Goal: Task Accomplishment & Management: Complete application form

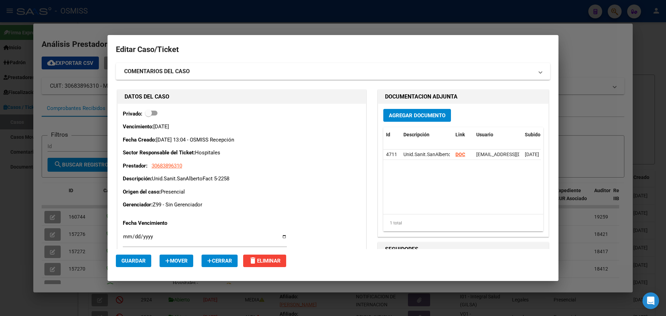
click at [582, 39] on div at bounding box center [333, 158] width 666 height 316
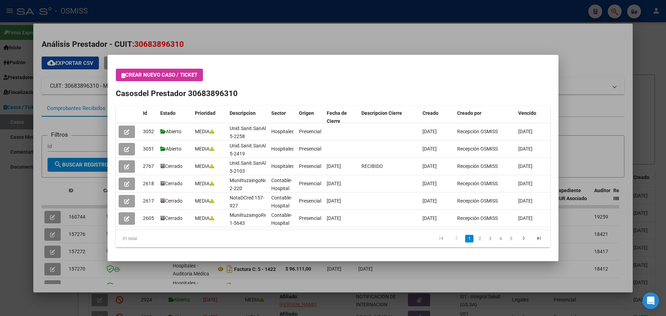
click at [613, 7] on div at bounding box center [333, 158] width 666 height 316
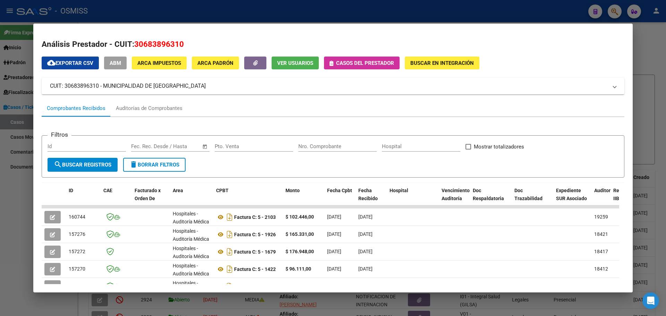
click at [330, 63] on icon "button" at bounding box center [331, 63] width 4 height 5
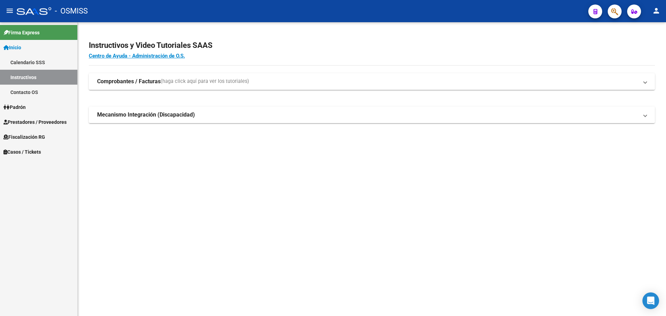
click at [16, 148] on span "Casos / Tickets" at bounding box center [21, 152] width 37 height 8
click at [16, 152] on span "Casos / Tickets" at bounding box center [21, 152] width 37 height 8
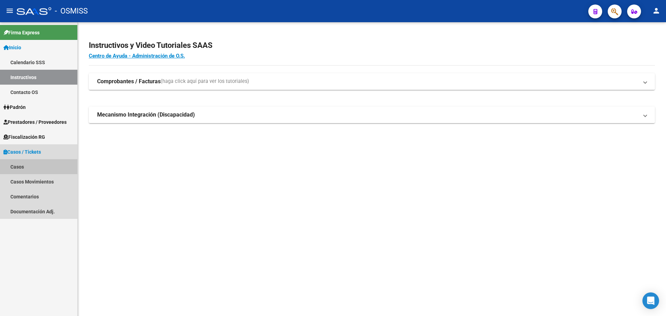
click at [15, 166] on link "Casos" at bounding box center [38, 166] width 77 height 15
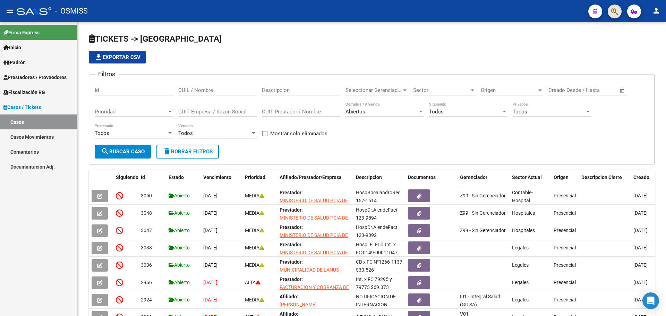
click at [610, 10] on button "button" at bounding box center [614, 12] width 14 height 14
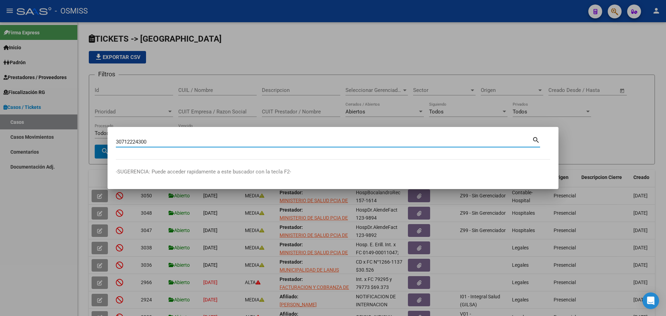
type input "30712224300"
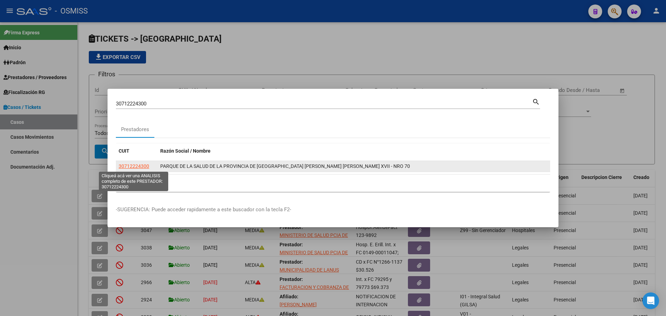
click at [128, 163] on span "30712224300" at bounding box center [134, 166] width 31 height 6
type textarea "30712224300"
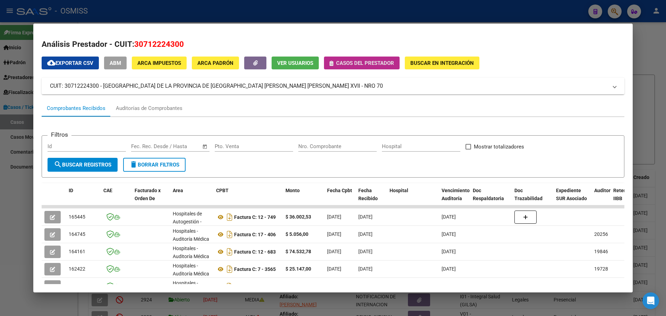
click at [332, 65] on icon "button" at bounding box center [331, 63] width 4 height 5
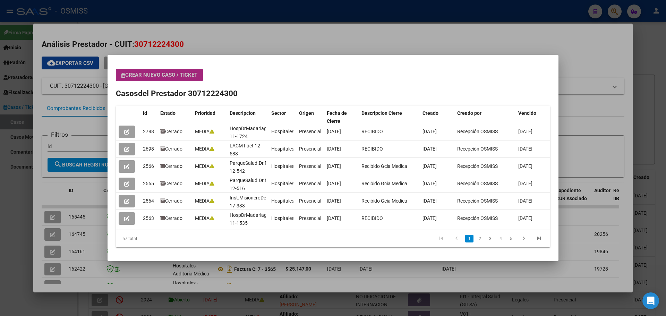
click at [122, 74] on button "Crear nuevo caso / ticket" at bounding box center [159, 75] width 87 height 12
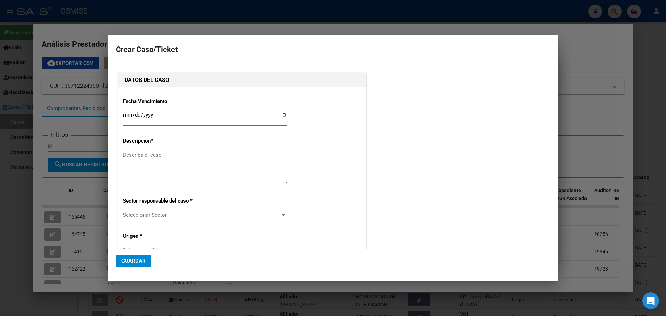
click at [280, 114] on input "Ingresar fecha" at bounding box center [205, 117] width 164 height 11
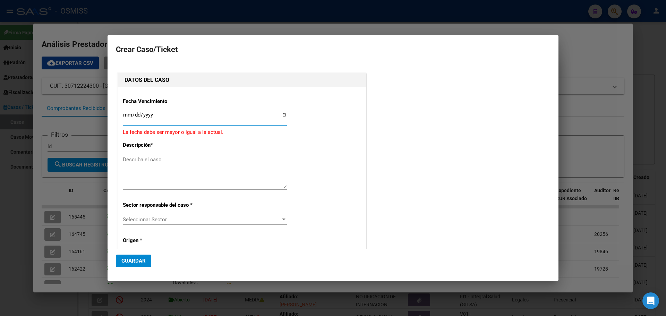
click at [281, 114] on input "[DATE]" at bounding box center [205, 117] width 164 height 11
type input "[DATE]"
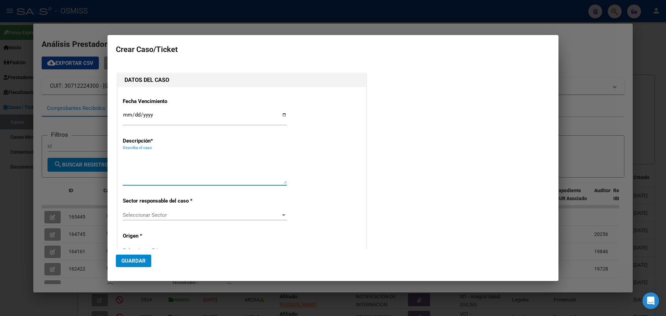
click at [133, 158] on textarea "Describa el caso" at bounding box center [205, 167] width 164 height 33
type textarea "Inst.MisioneroDelCancerFact 17-406"
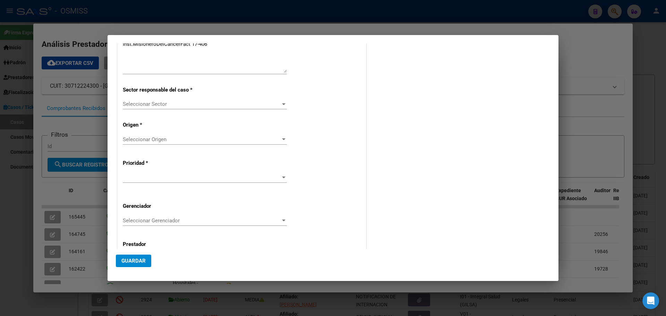
scroll to position [139, 0]
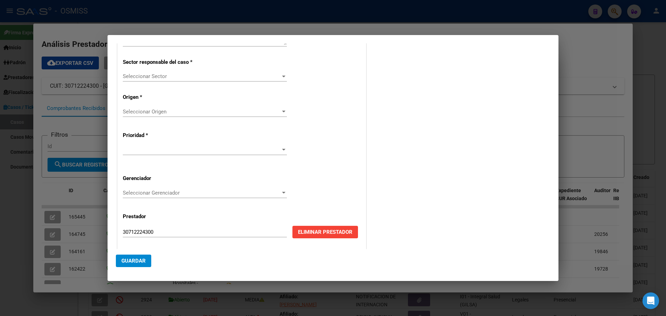
click at [280, 75] on div at bounding box center [283, 76] width 6 height 6
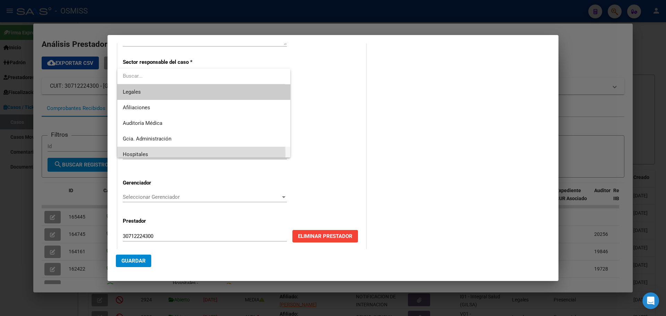
click at [156, 154] on span "Hospitales" at bounding box center [204, 155] width 162 height 16
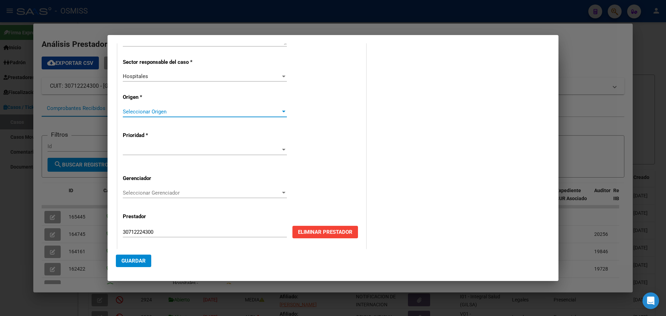
click at [281, 110] on div at bounding box center [283, 112] width 6 height 6
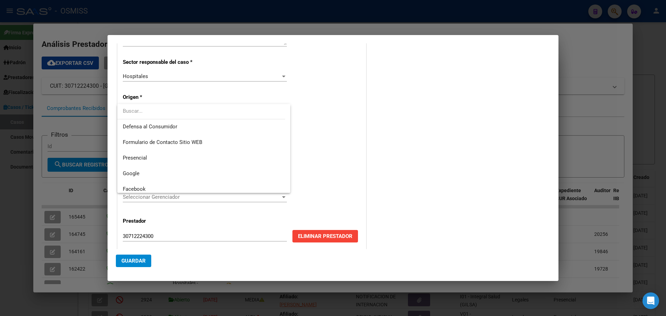
scroll to position [83, 0]
click at [163, 153] on span "Presencial" at bounding box center [204, 154] width 162 height 16
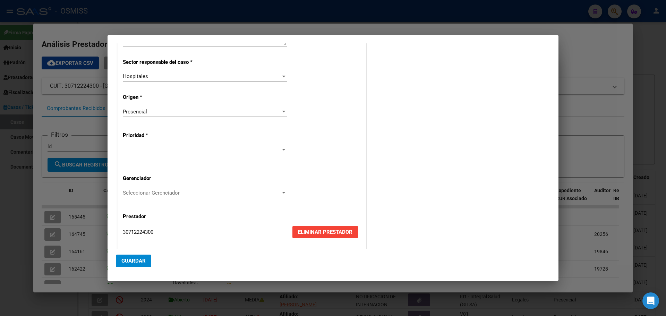
click at [279, 146] on div at bounding box center [205, 150] width 164 height 10
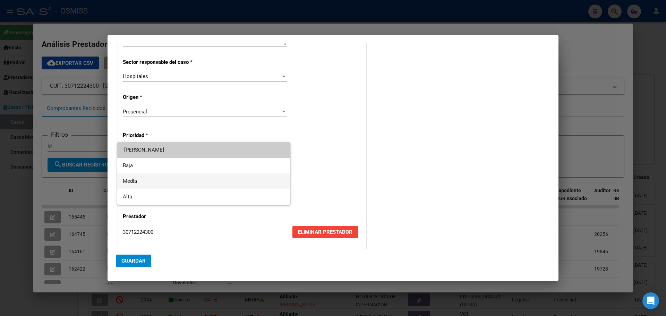
click at [162, 182] on span "Media" at bounding box center [204, 181] width 162 height 16
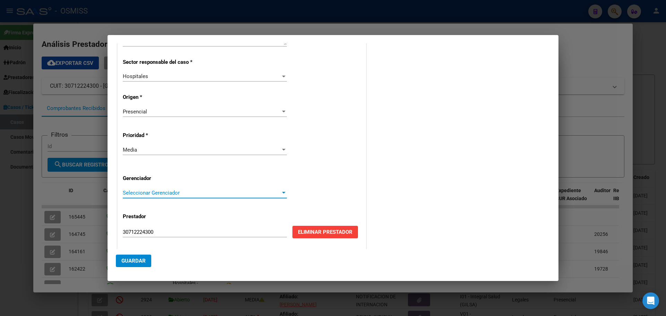
click at [282, 192] on div at bounding box center [283, 193] width 3 height 2
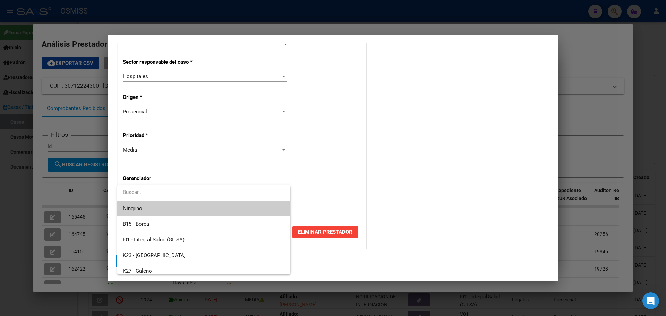
scroll to position [208, 0]
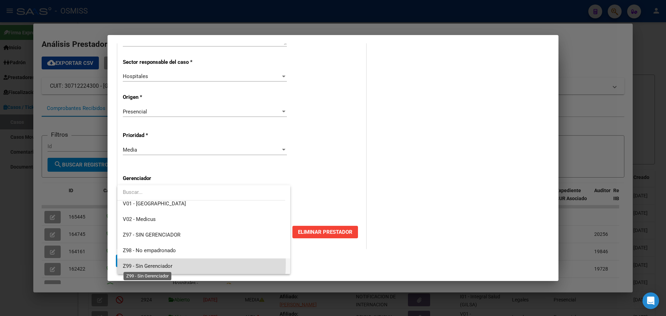
click at [126, 263] on span "Z99 - Sin Gerenciador" at bounding box center [148, 266] width 50 height 6
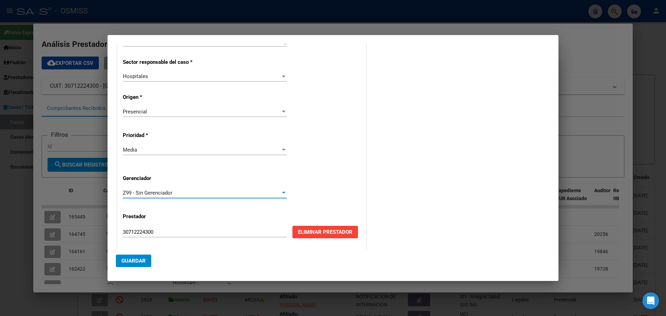
click at [125, 258] on span "Guardar" at bounding box center [133, 261] width 24 height 6
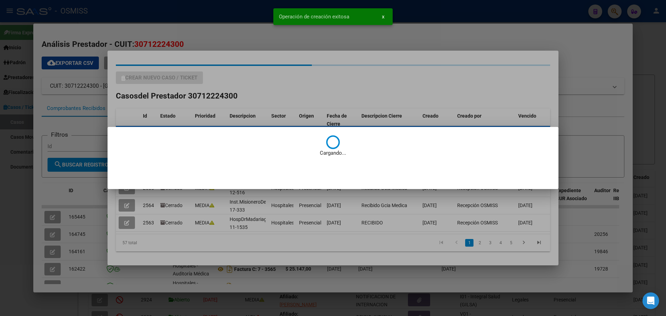
scroll to position [0, 0]
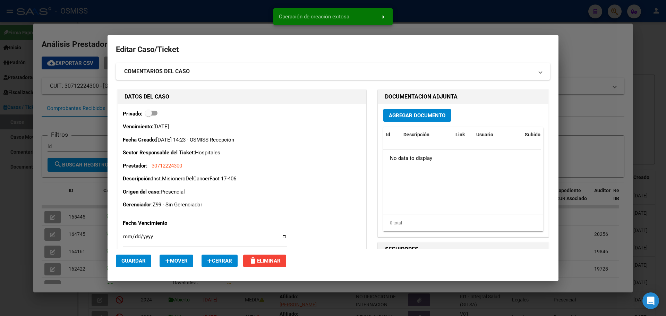
click at [398, 116] on span "Agregar Documento" at bounding box center [417, 115] width 57 height 6
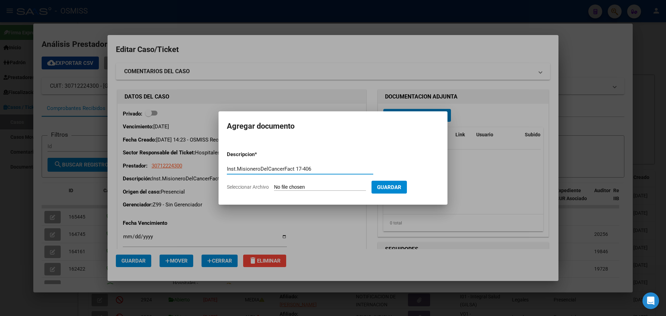
type input "Inst.MisioneroDelCancerFact 17-406"
click at [247, 186] on span "Seleccionar Archivo" at bounding box center [248, 187] width 42 height 6
click at [274, 186] on input "Seleccionar Archivo" at bounding box center [320, 187] width 92 height 7
type input "C:\fakepath\Fact 406.pdf"
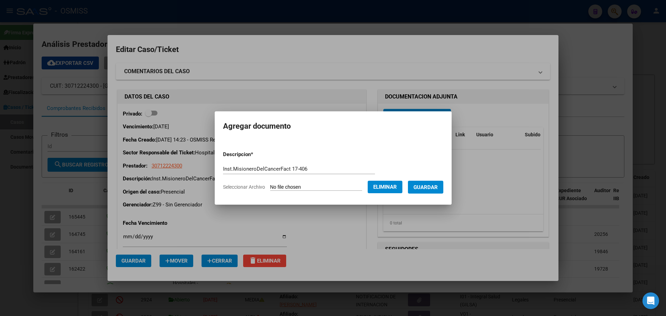
click at [431, 184] on span "Guardar" at bounding box center [425, 187] width 24 height 6
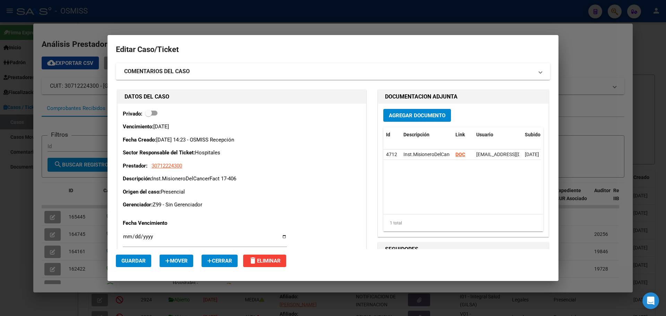
click at [102, 29] on div at bounding box center [333, 158] width 666 height 316
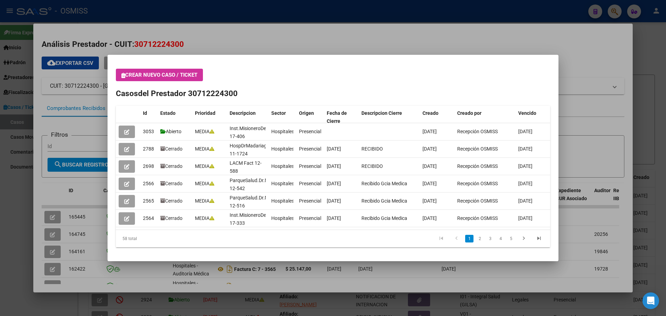
click at [121, 71] on button "Crear nuevo caso / ticket" at bounding box center [159, 75] width 87 height 12
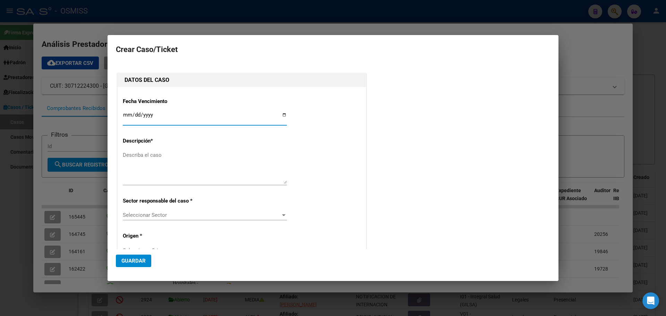
click at [284, 113] on input "Ingresar fecha" at bounding box center [205, 117] width 164 height 11
type input "[DATE]"
click at [141, 153] on textarea "Describa el caso" at bounding box center [205, 167] width 164 height 33
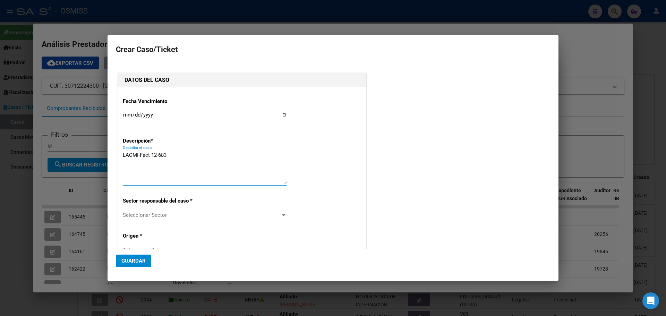
type textarea "LACMI-Fact 12-683"
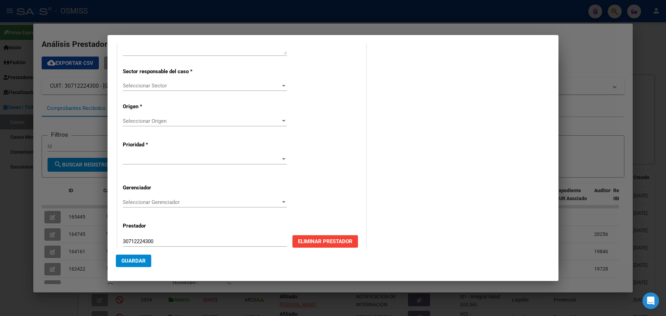
scroll to position [134, 0]
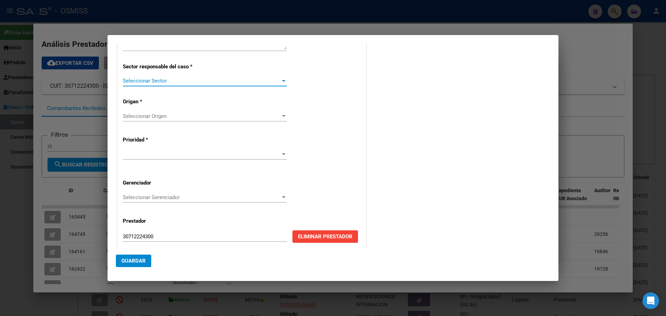
click at [282, 81] on div at bounding box center [283, 81] width 3 height 2
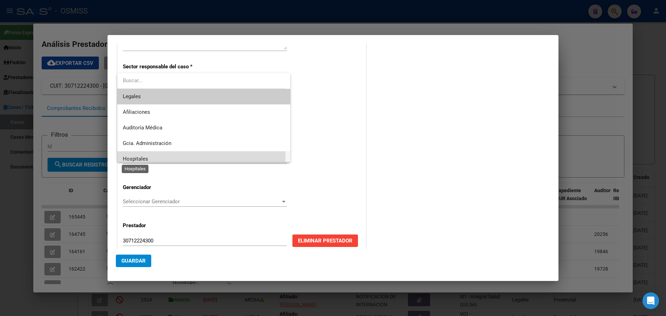
click at [135, 157] on span "Hospitales" at bounding box center [135, 159] width 25 height 6
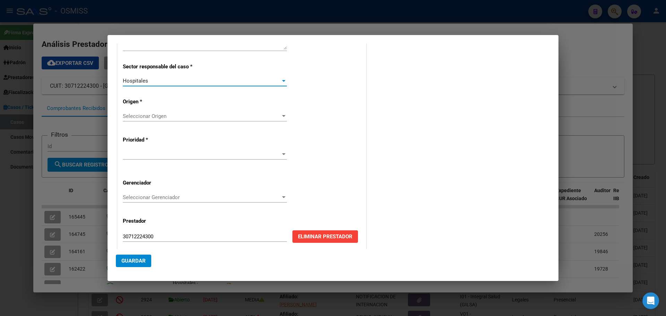
click at [283, 115] on div at bounding box center [283, 116] width 6 height 6
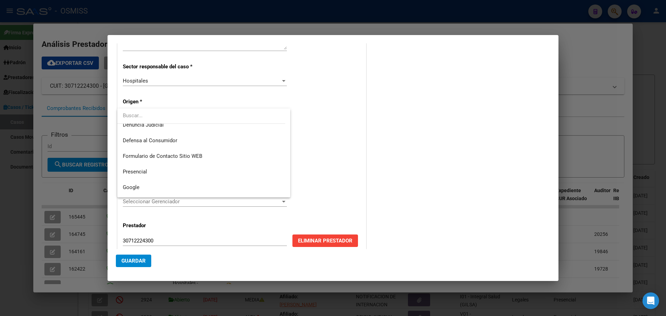
scroll to position [88, 0]
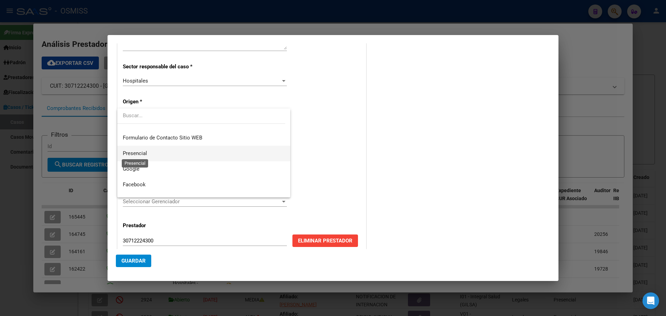
click at [146, 153] on span "Presencial" at bounding box center [135, 153] width 24 height 6
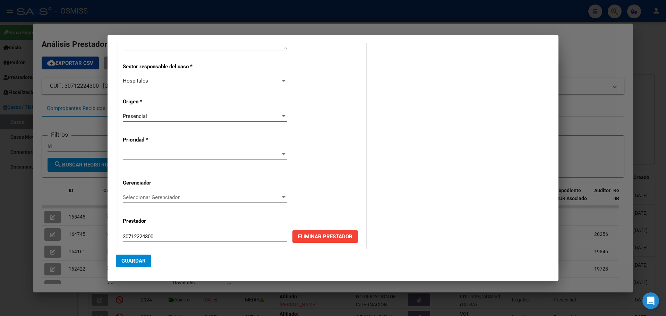
click at [280, 151] on div at bounding box center [283, 154] width 6 height 6
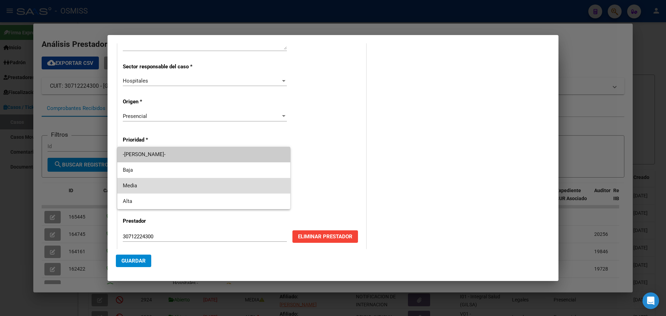
click at [128, 182] on span "Media" at bounding box center [204, 186] width 162 height 16
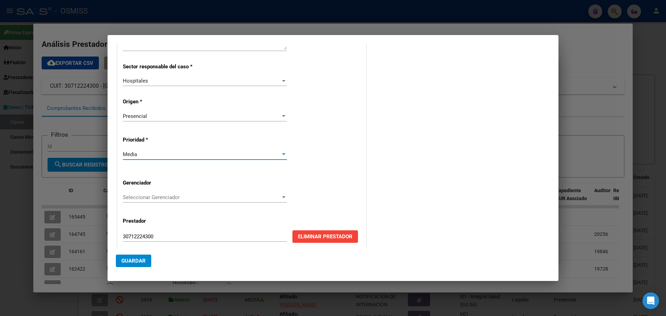
click at [281, 196] on div at bounding box center [283, 197] width 6 height 6
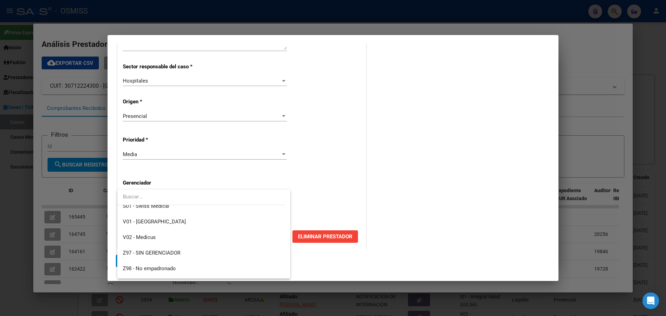
scroll to position [208, 0]
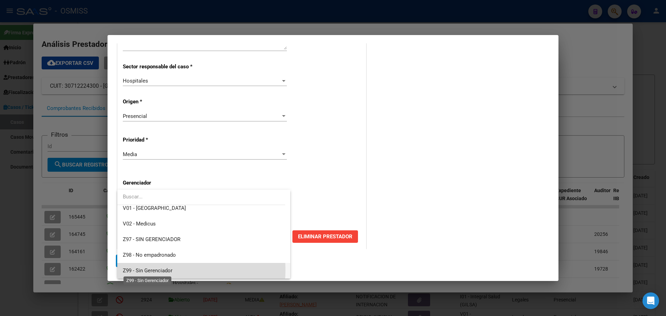
click at [165, 270] on span "Z99 - Sin Gerenciador" at bounding box center [148, 270] width 50 height 6
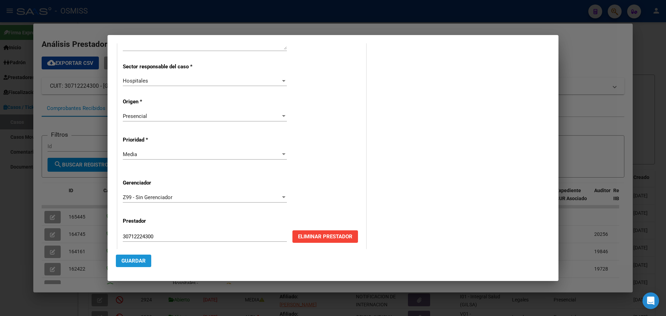
click at [128, 257] on button "Guardar" at bounding box center [133, 260] width 35 height 12
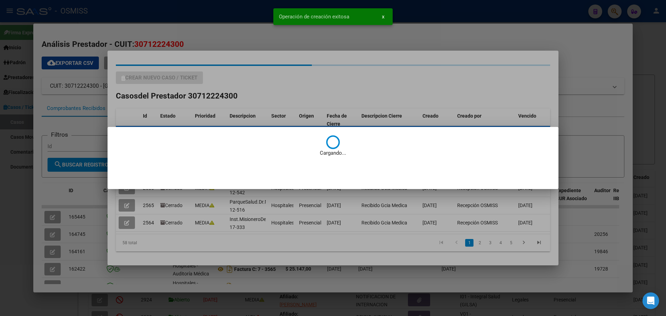
scroll to position [0, 0]
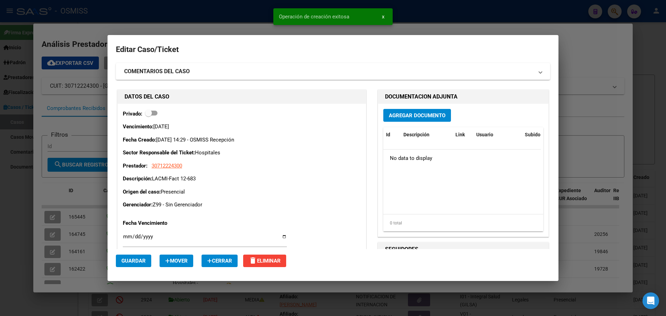
click at [405, 116] on span "Agregar Documento" at bounding box center [417, 115] width 57 height 6
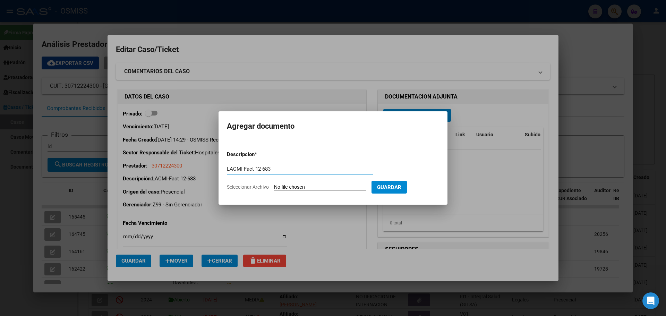
type input "LACMI-Fact 12-683"
click at [257, 188] on span "Seleccionar Archivo" at bounding box center [248, 187] width 42 height 6
click at [274, 188] on input "Seleccionar Archivo" at bounding box center [320, 187] width 92 height 7
type input "C:\fakepath\Fact 683.pdf"
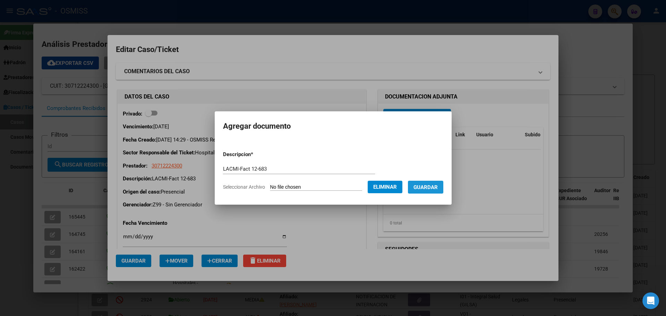
click at [432, 183] on button "Guardar" at bounding box center [425, 187] width 35 height 13
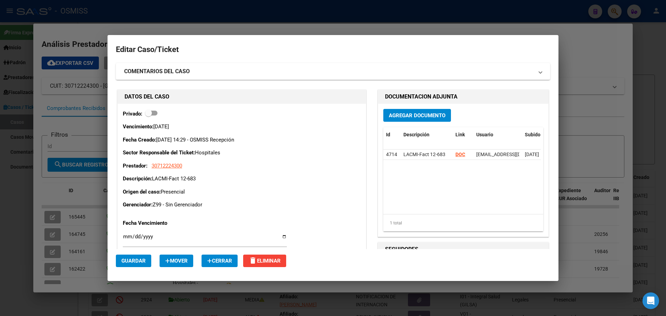
click at [97, 26] on div at bounding box center [333, 158] width 666 height 316
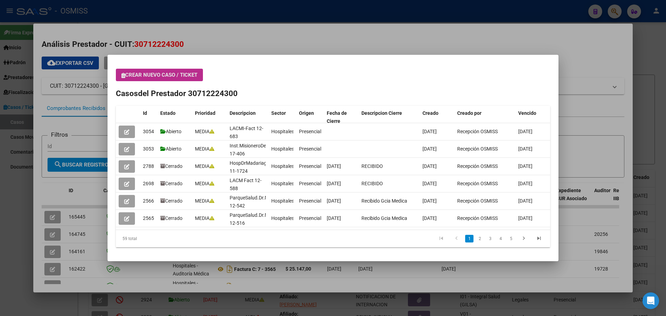
click at [123, 75] on icon "button" at bounding box center [123, 75] width 4 height 5
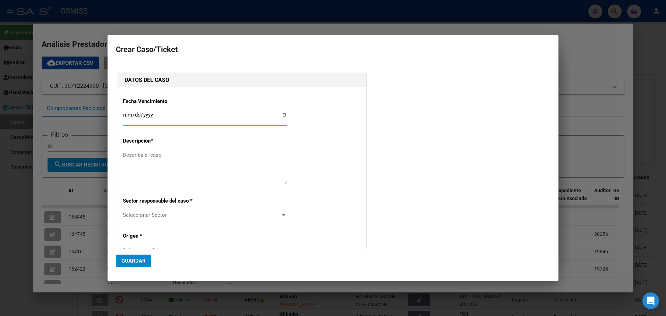
click at [281, 113] on input "Ingresar fecha" at bounding box center [205, 117] width 164 height 11
type input "[DATE]"
click at [141, 156] on textarea "Describa el caso" at bounding box center [205, 167] width 164 height 33
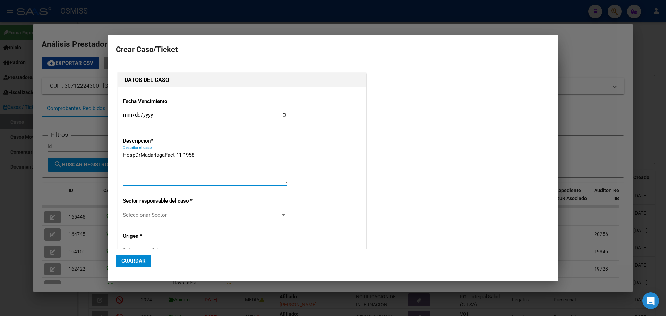
type textarea "HospDrMadariagaFact 11-1958"
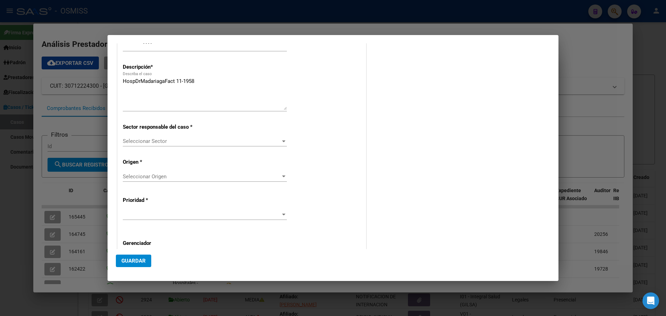
scroll to position [93, 0]
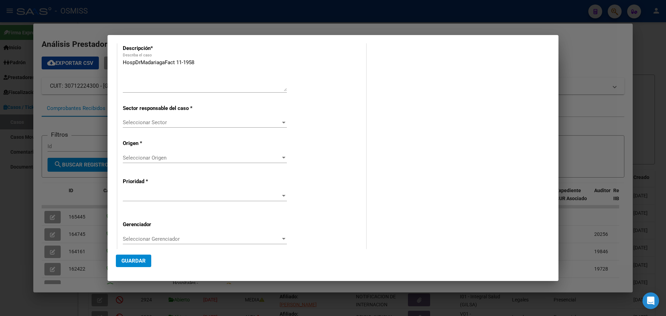
click at [281, 120] on div at bounding box center [283, 123] width 6 height 6
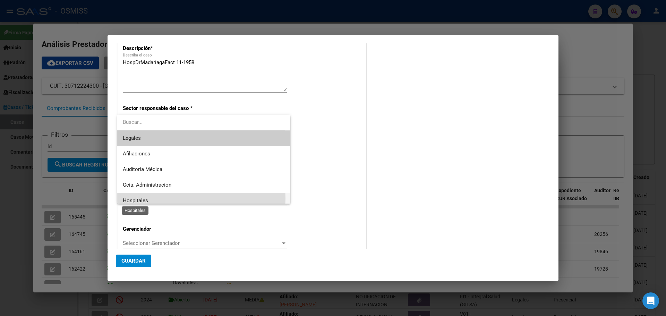
click at [133, 198] on span "Hospitales" at bounding box center [135, 200] width 25 height 6
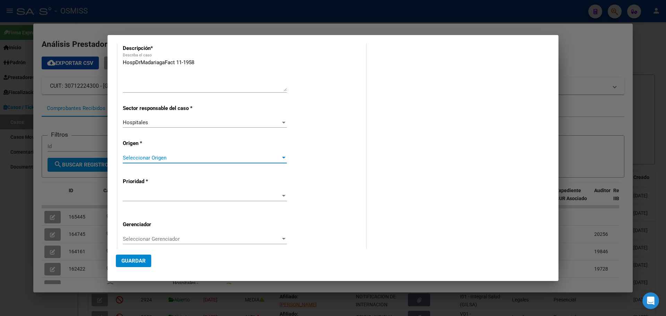
click at [282, 158] on div at bounding box center [283, 158] width 3 height 2
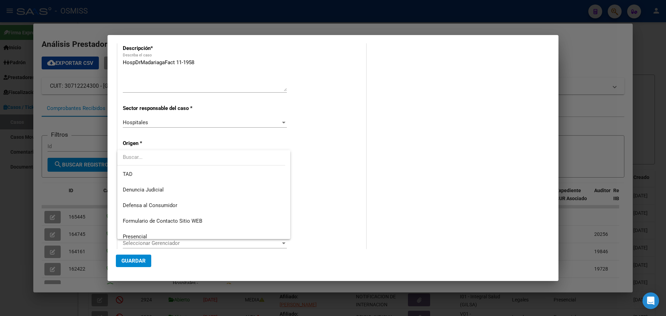
scroll to position [79, 0]
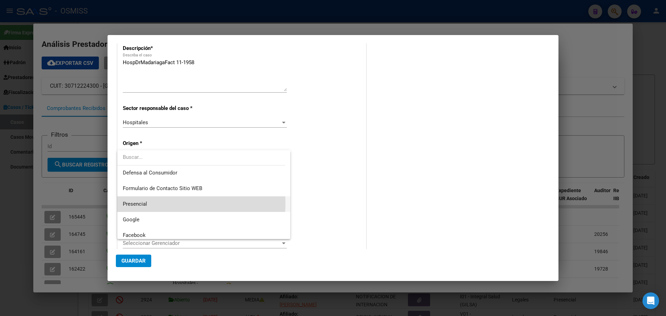
click at [163, 203] on span "Presencial" at bounding box center [204, 204] width 162 height 16
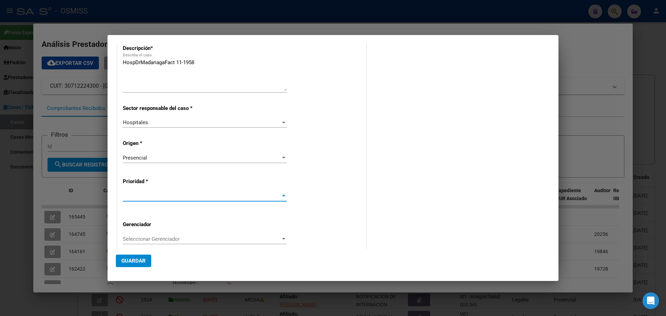
click at [280, 195] on div at bounding box center [283, 196] width 6 height 6
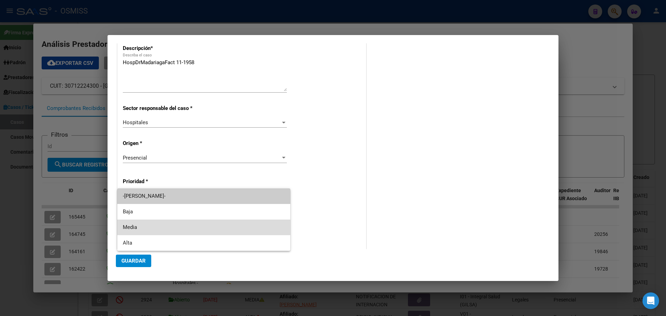
click at [264, 224] on span "Media" at bounding box center [204, 227] width 162 height 16
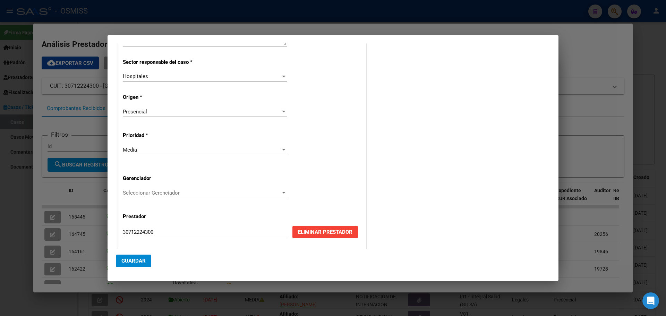
scroll to position [140, 0]
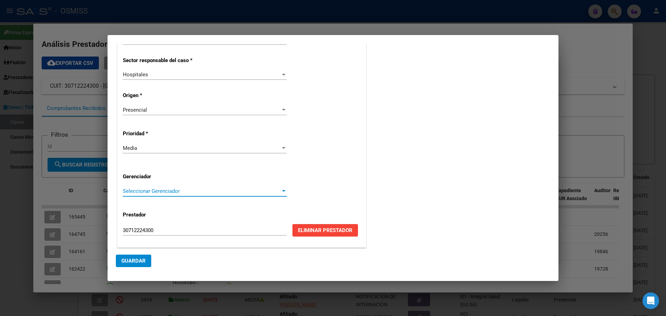
click at [281, 190] on div at bounding box center [283, 191] width 6 height 6
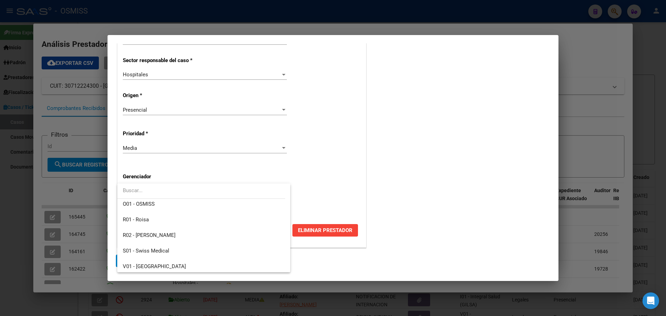
scroll to position [208, 0]
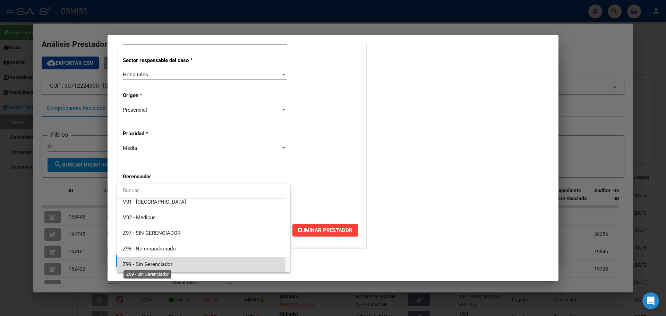
click at [169, 264] on span "Z99 - Sin Gerenciador" at bounding box center [148, 264] width 50 height 6
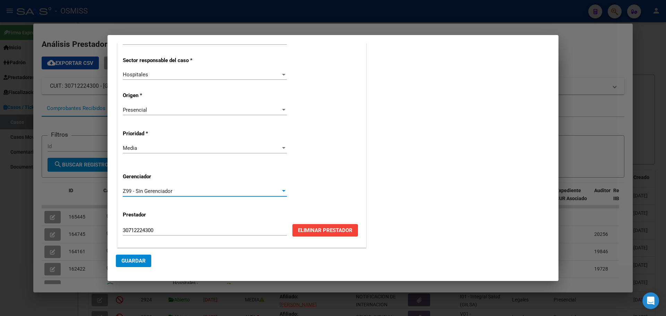
click at [134, 261] on span "Guardar" at bounding box center [133, 261] width 24 height 6
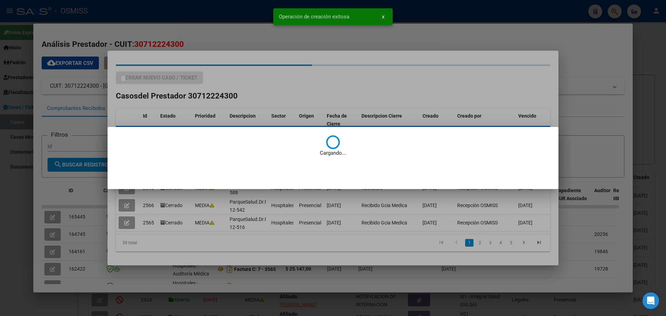
scroll to position [0, 0]
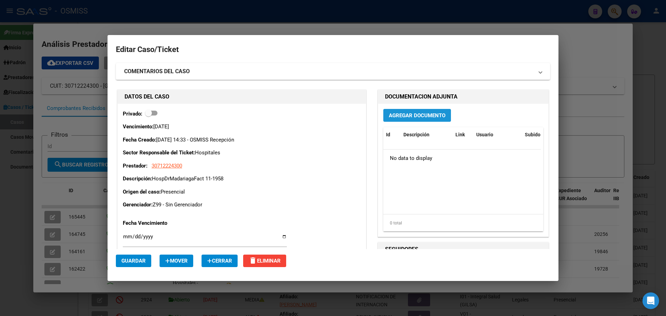
click at [411, 113] on span "Agregar Documento" at bounding box center [417, 115] width 57 height 6
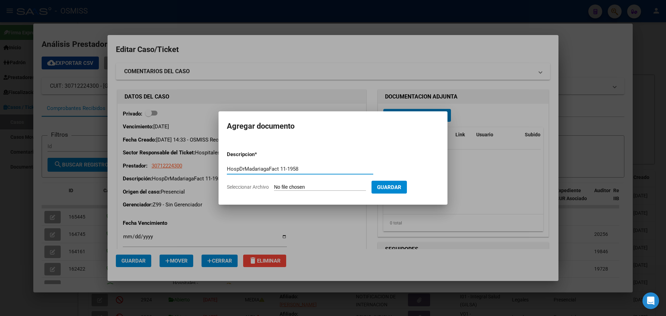
type input "HospDrMadariagaFact 11-1958"
click at [236, 184] on span "Seleccionar Archivo" at bounding box center [248, 187] width 42 height 6
click at [274, 184] on input "Seleccionar Archivo" at bounding box center [320, 187] width 92 height 7
type input "C:\fakepath\Fact 1958.pdf"
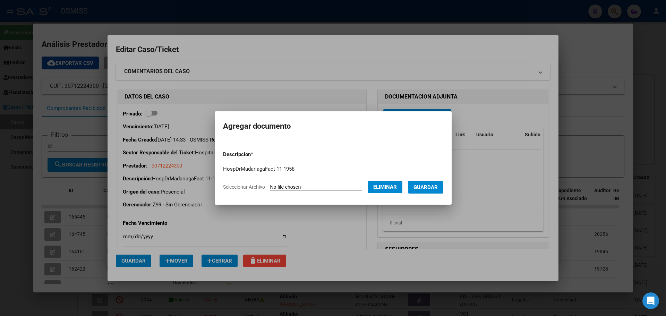
click at [102, 29] on div at bounding box center [333, 158] width 666 height 316
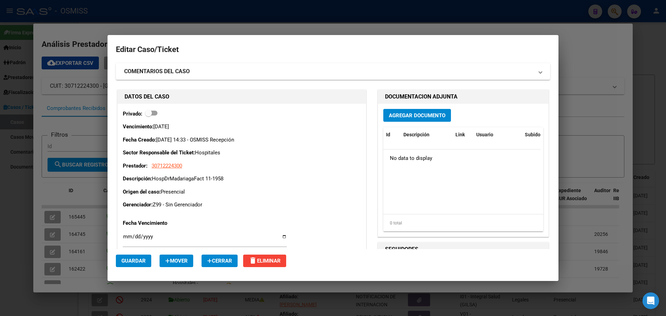
click at [102, 29] on div at bounding box center [333, 158] width 666 height 316
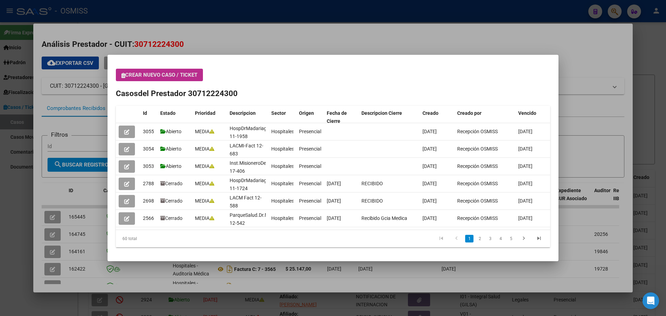
click at [124, 76] on icon "button" at bounding box center [123, 75] width 4 height 5
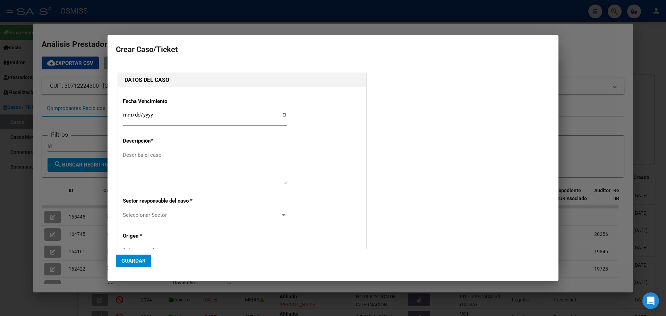
click at [280, 113] on input "Ingresar fecha" at bounding box center [205, 117] width 164 height 11
type input "[DATE]"
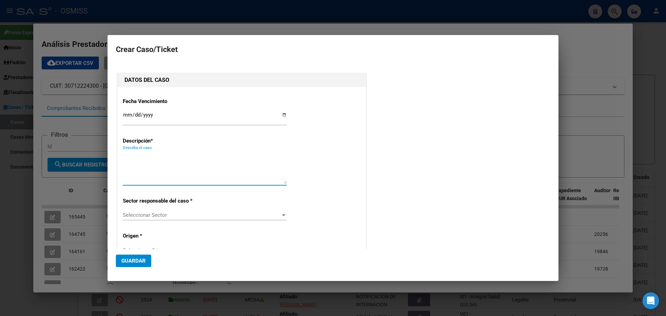
click at [138, 153] on textarea "Describa el caso" at bounding box center [205, 167] width 164 height 33
type textarea "HospDr.FavaloroPosadasFact 5-1387"
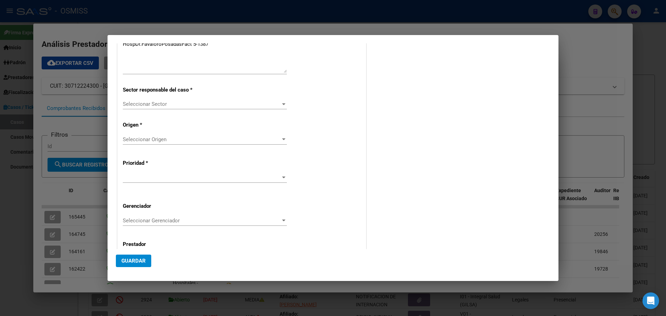
scroll to position [140, 0]
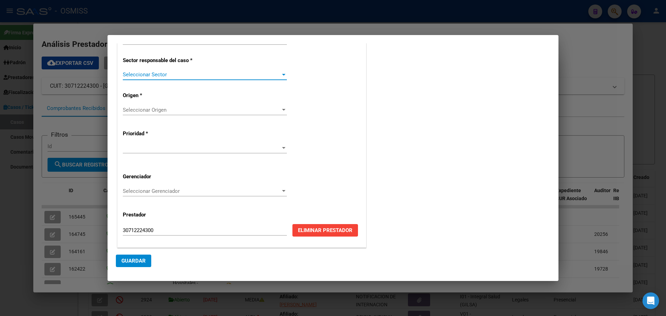
click at [282, 74] on div at bounding box center [283, 75] width 3 height 2
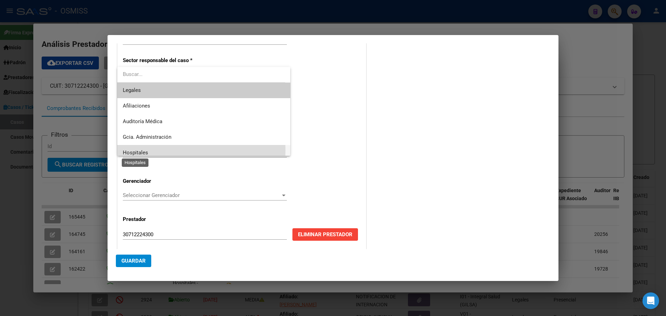
click at [131, 150] on span "Hospitales" at bounding box center [135, 152] width 25 height 6
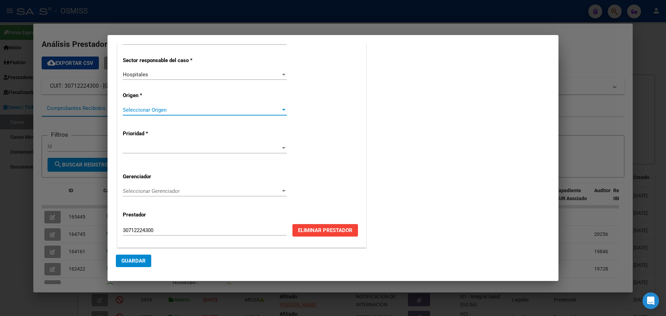
click at [281, 107] on div at bounding box center [283, 110] width 6 height 6
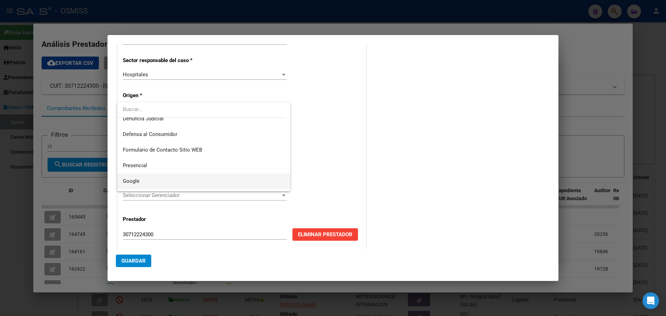
scroll to position [74, 0]
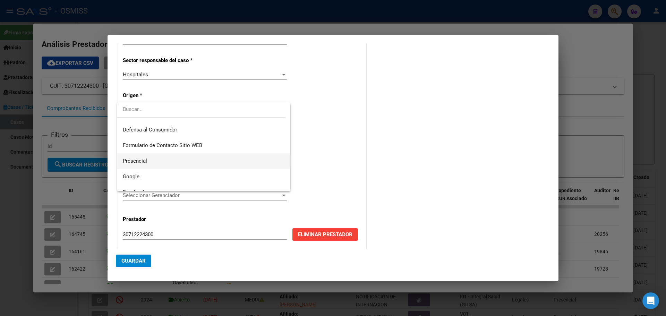
click at [179, 161] on span "Presencial" at bounding box center [204, 161] width 162 height 16
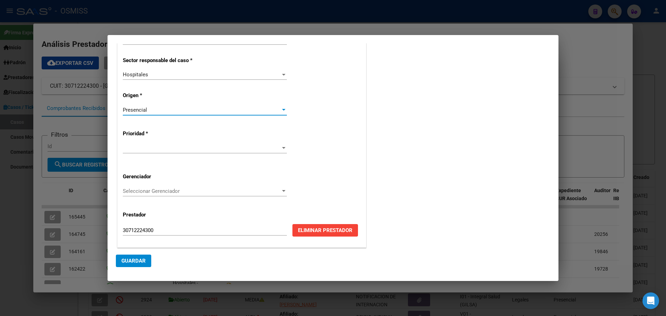
click at [281, 147] on div at bounding box center [283, 148] width 6 height 6
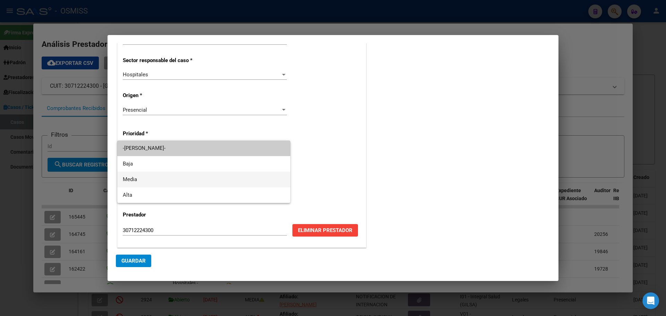
click at [136, 179] on span "Media" at bounding box center [204, 180] width 162 height 16
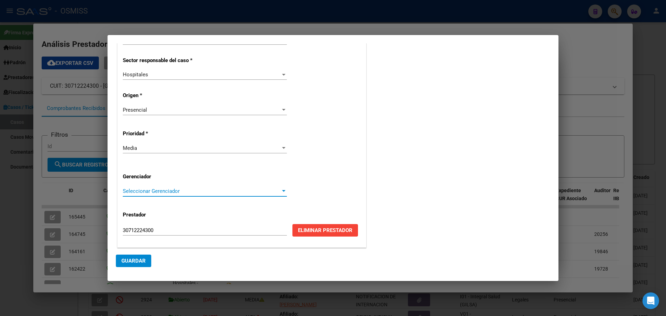
click at [282, 190] on div at bounding box center [283, 191] width 3 height 2
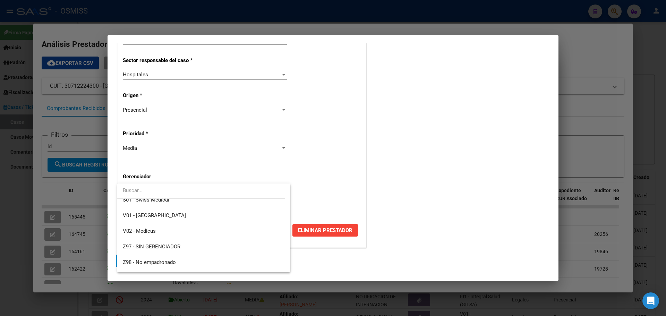
scroll to position [208, 0]
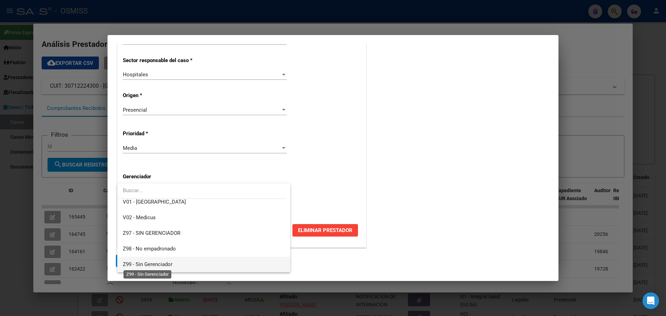
click at [137, 261] on span "Z99 - Sin Gerenciador" at bounding box center [148, 264] width 50 height 6
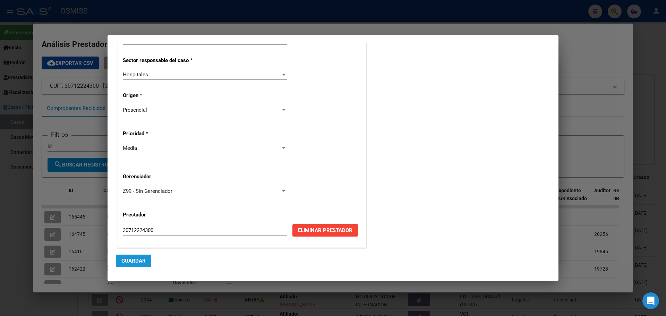
click at [143, 265] on button "Guardar" at bounding box center [133, 260] width 35 height 12
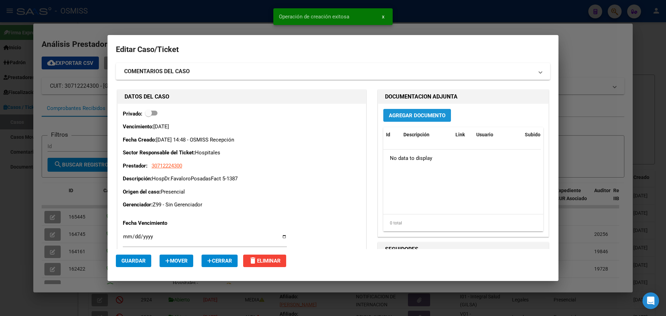
click at [410, 117] on span "Agregar Documento" at bounding box center [417, 115] width 57 height 6
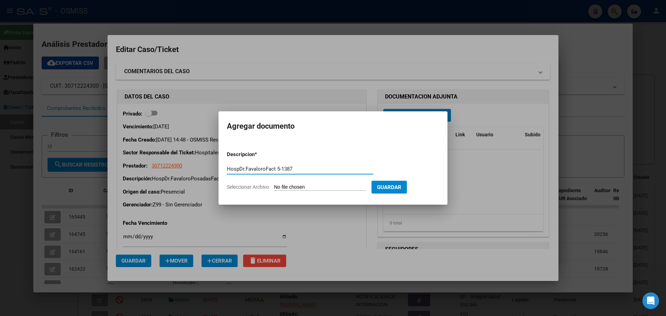
type input "HospDr.FavaloroFact 5-1387"
click at [236, 185] on span "Seleccionar Archivo" at bounding box center [248, 187] width 42 height 6
click at [274, 185] on input "Seleccionar Archivo" at bounding box center [320, 187] width 92 height 7
type input "C:\fakepath\Fact 1387.pdf"
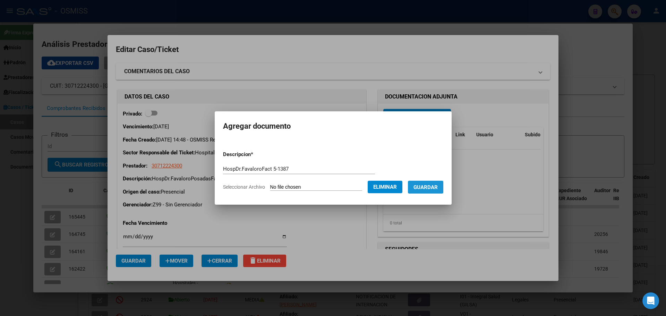
click at [424, 188] on span "Guardar" at bounding box center [425, 187] width 24 height 6
